Goal: Browse casually

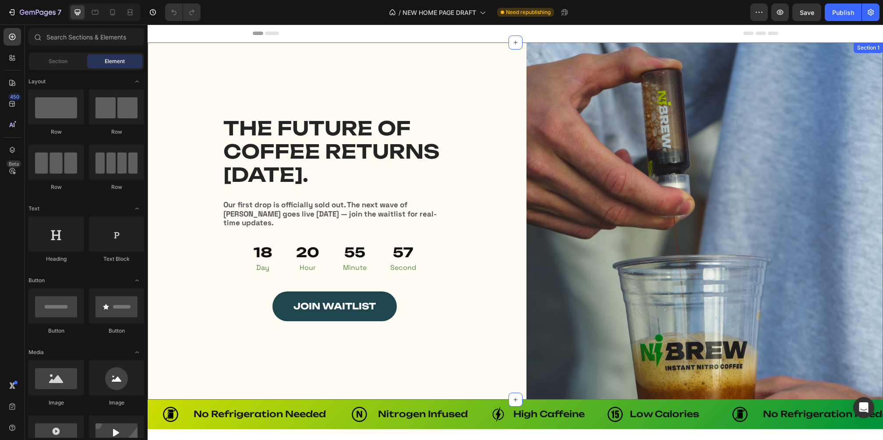
click at [496, 217] on div "Image THE FUTURE OF COFFEE RETURNS SEPTEMBER 15th. Heading THE FUTURE OF COFFEE…" at bounding box center [334, 220] width 357 height 357
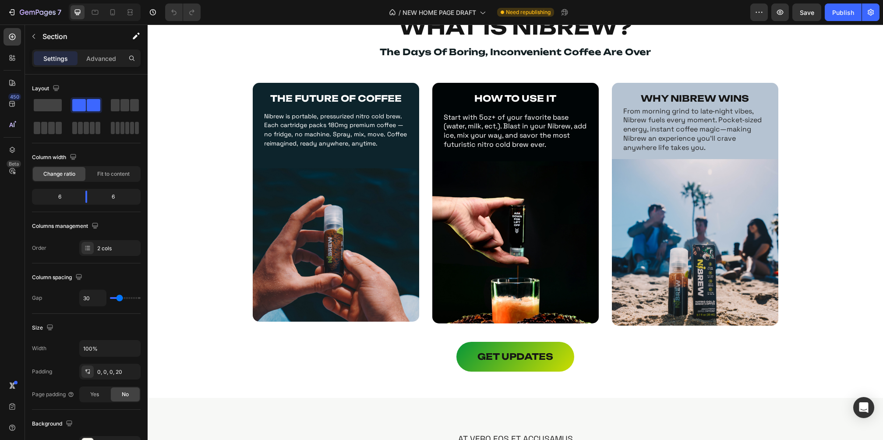
scroll to position [447, 0]
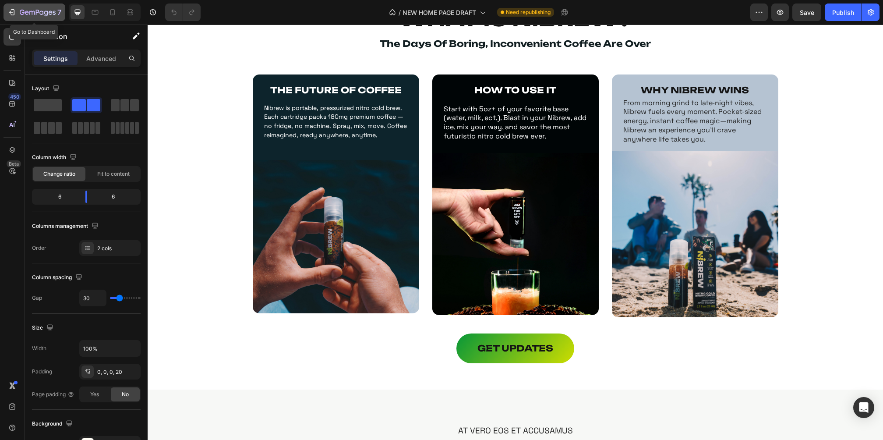
click at [28, 9] on icon "button" at bounding box center [38, 12] width 36 height 7
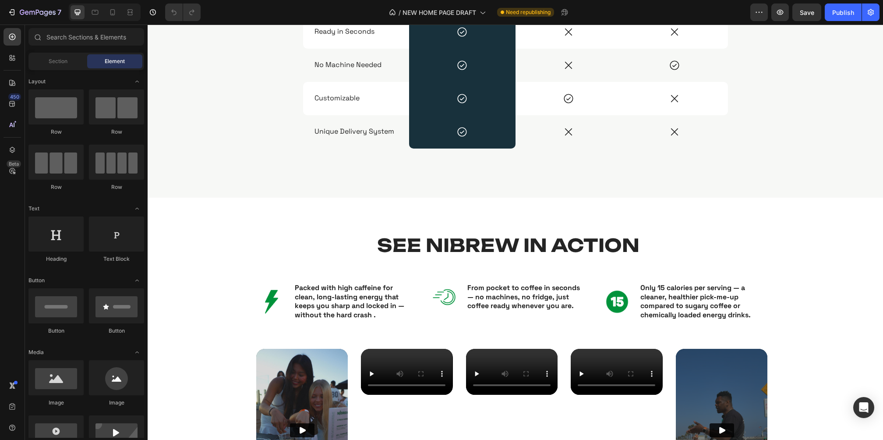
scroll to position [1055, 0]
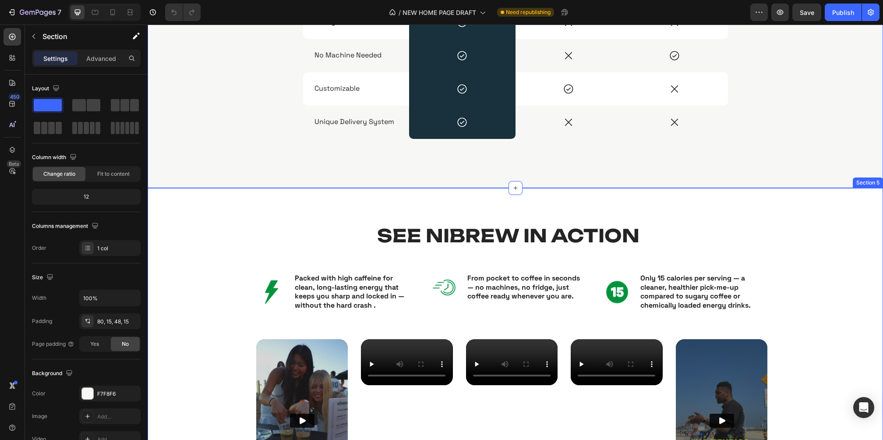
click at [596, 216] on div "SEE NIBREW IN ACTION Heading Image Packed with high caffeine for clean, long-la…" at bounding box center [516, 382] width 736 height 388
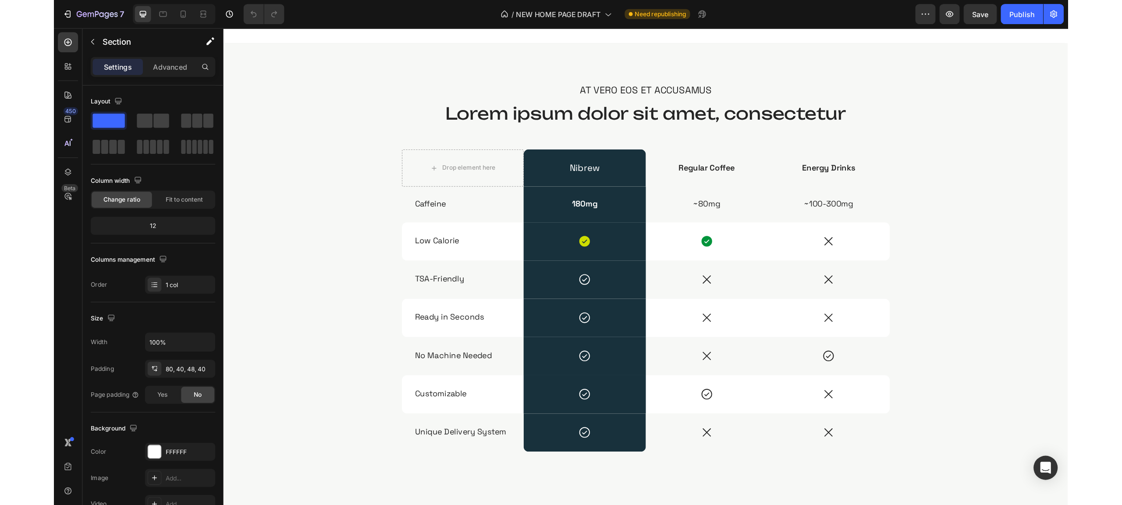
scroll to position [814, 0]
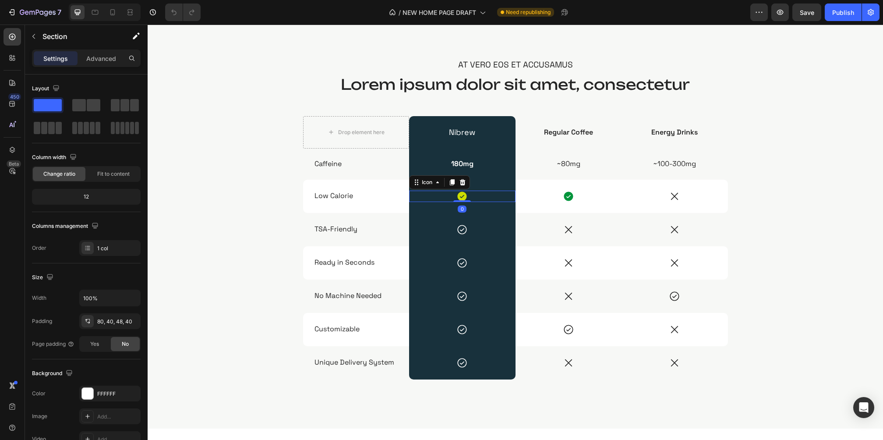
click at [458, 195] on icon at bounding box center [462, 195] width 9 height 9
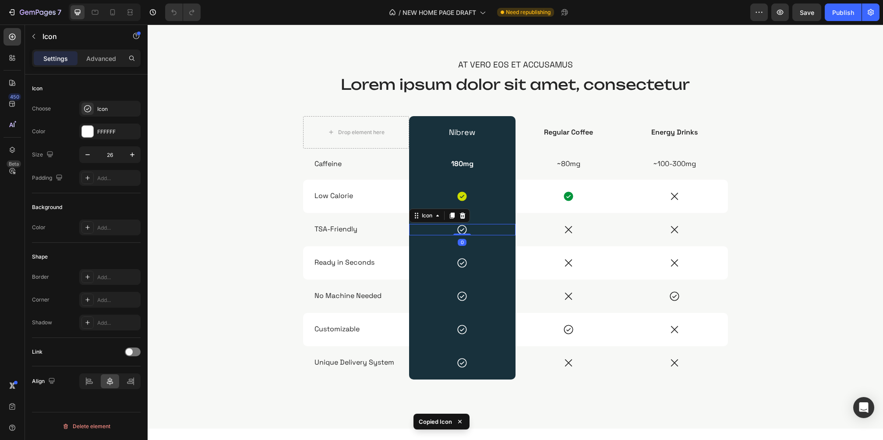
click at [459, 228] on icon at bounding box center [462, 229] width 9 height 9
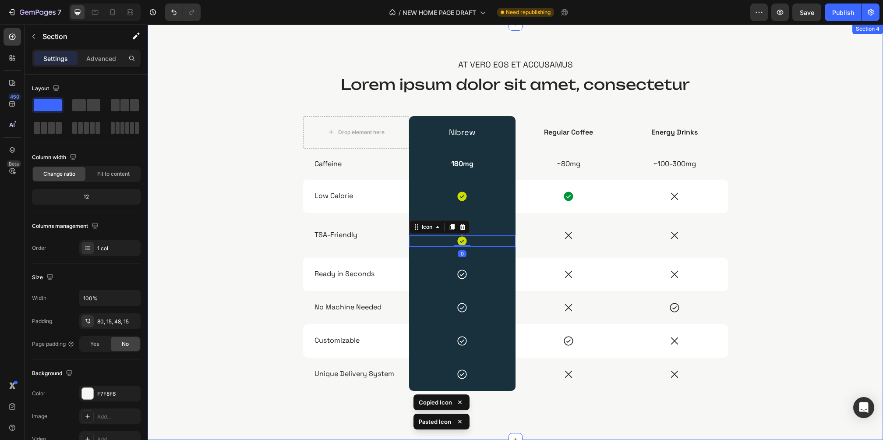
click at [817, 146] on div "At vero eos et accusamus Text Block Lorem ipsum dolor sit amet, consectetur Hea…" at bounding box center [515, 239] width 722 height 360
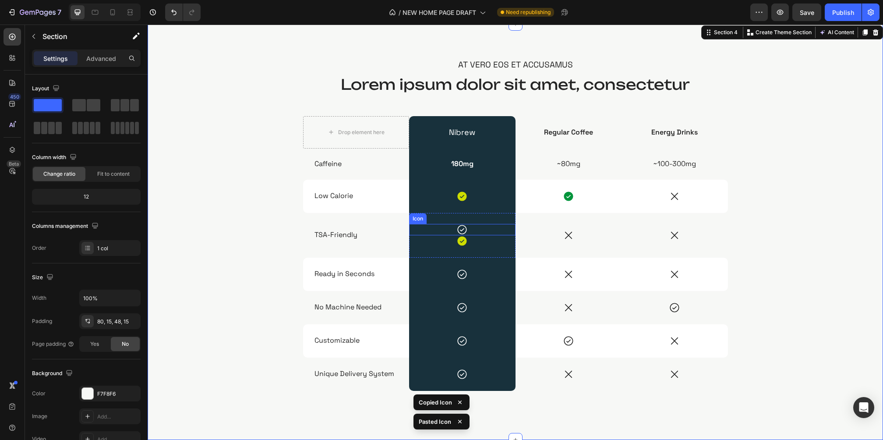
click at [458, 230] on icon at bounding box center [462, 229] width 9 height 9
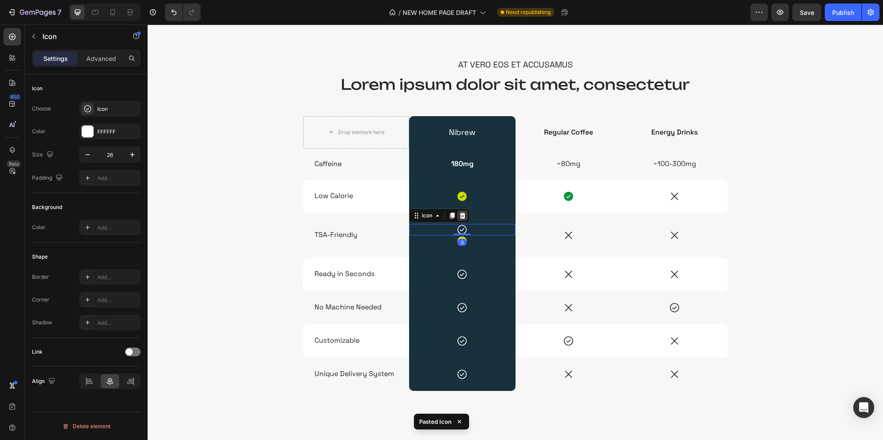
click at [460, 213] on icon at bounding box center [463, 215] width 6 height 6
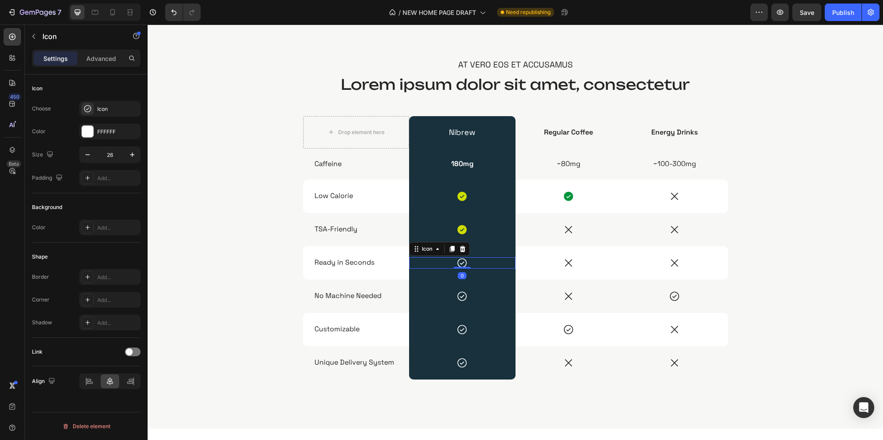
click at [457, 261] on icon at bounding box center [462, 262] width 11 height 11
click at [460, 250] on icon at bounding box center [463, 248] width 6 height 6
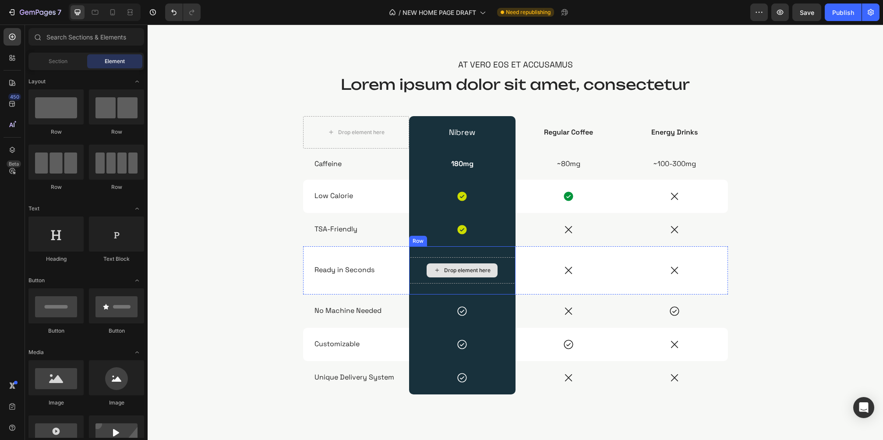
click at [463, 274] on div "Drop element here" at bounding box center [462, 270] width 71 height 14
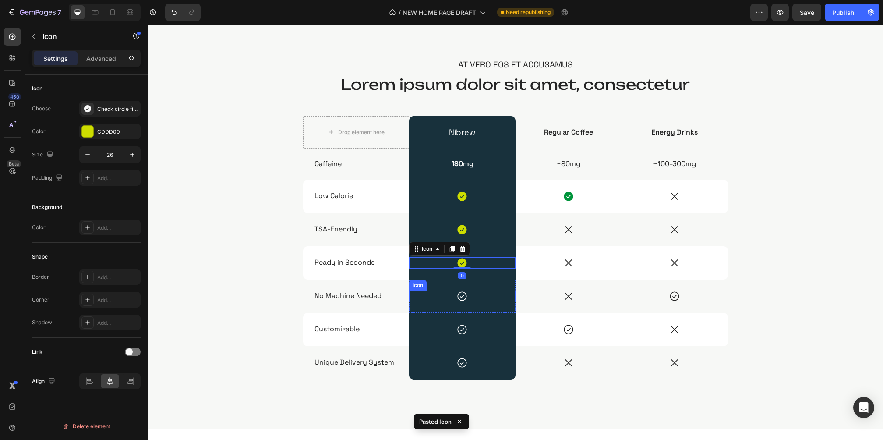
click at [457, 295] on icon at bounding box center [462, 295] width 11 height 11
click at [460, 279] on icon at bounding box center [462, 282] width 7 height 7
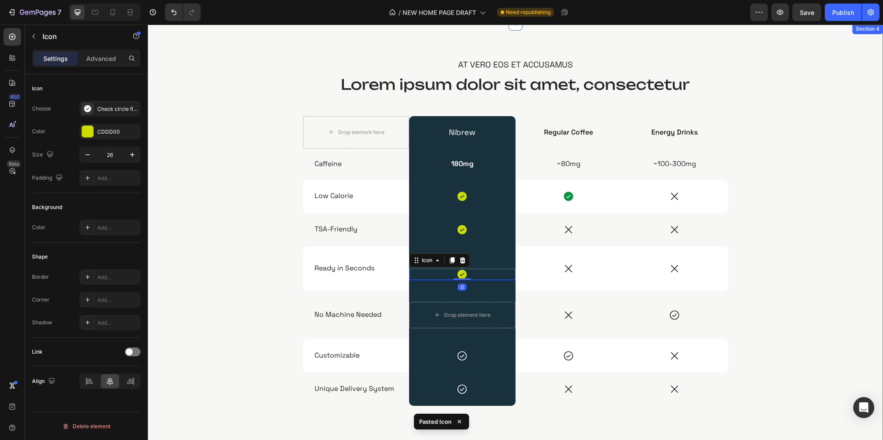
click at [789, 192] on div "At vero eos et accusamus Text Block Lorem ipsum dolor sit amet, consectetur Hea…" at bounding box center [515, 246] width 722 height 375
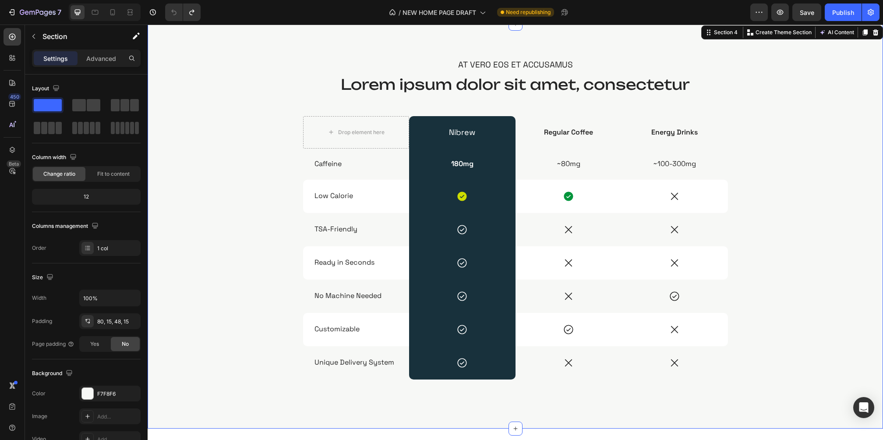
click at [778, 199] on div "At vero eos et accusamus Text Block Lorem ipsum dolor sit amet, consectetur Hea…" at bounding box center [515, 233] width 722 height 349
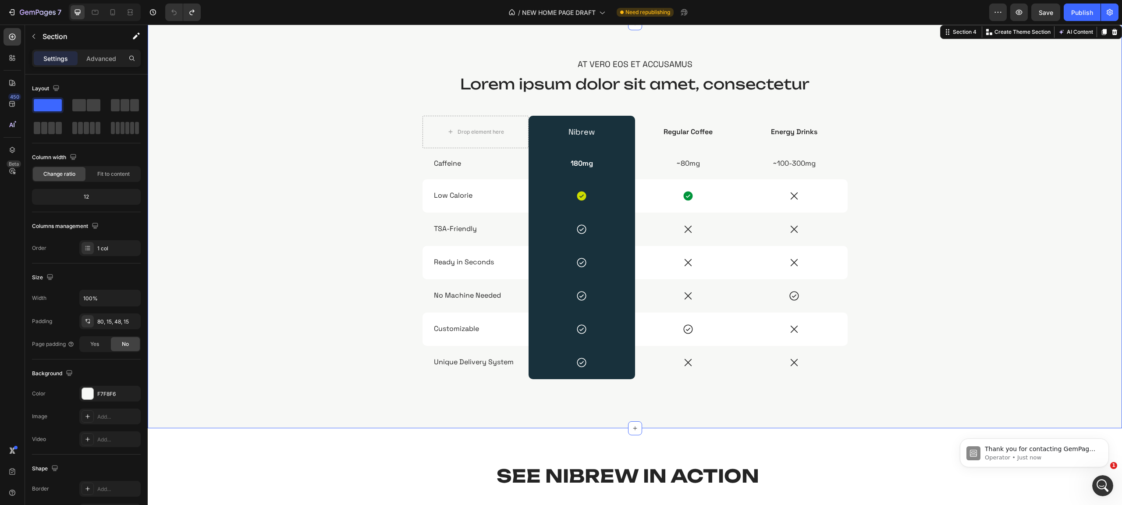
scroll to position [0, 0]
